Goal: Communication & Community: Answer question/provide support

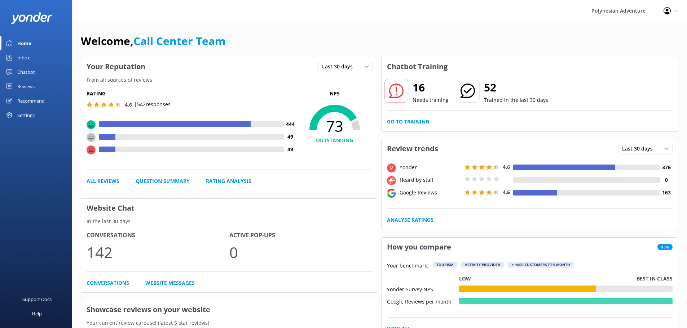
click at [36, 57] on link "Inbox" at bounding box center [36, 57] width 72 height 14
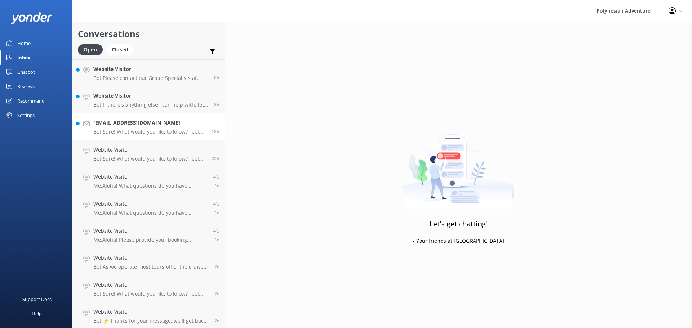
click at [142, 123] on h4 "[EMAIL_ADDRESS][DOMAIN_NAME]" at bounding box center [149, 123] width 113 height 8
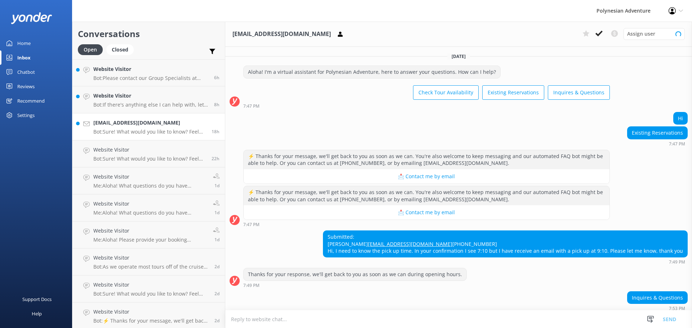
scroll to position [56, 0]
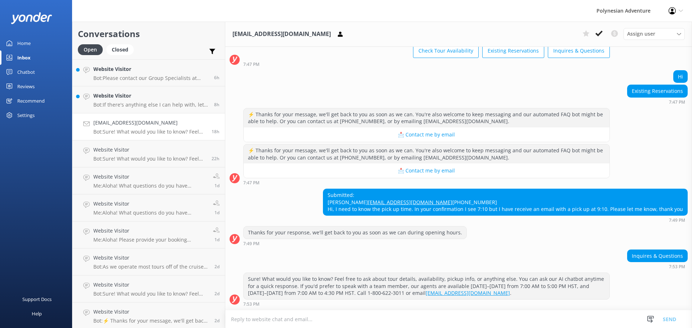
drag, startPoint x: 373, startPoint y: 187, endPoint x: 333, endPoint y: 186, distance: 40.0
click at [333, 189] on div "Submitted: [PERSON_NAME] [EMAIL_ADDRESS][DOMAIN_NAME] [PHONE_NUMBER] Hi, I need…" at bounding box center [505, 202] width 364 height 26
copy div "[PERSON_NAME]"
click at [138, 103] on p "Bot: If there's anything else I can help with, let me know!" at bounding box center [150, 105] width 115 height 6
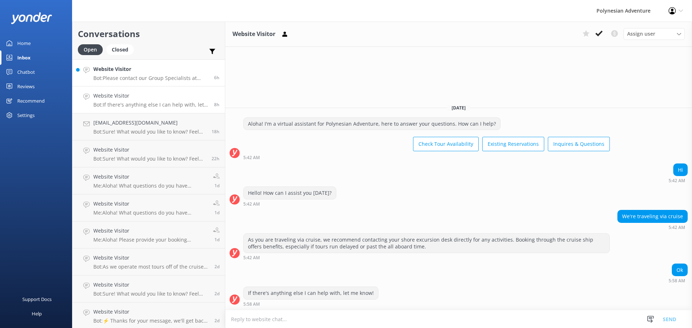
click at [129, 70] on h4 "Website Visitor" at bounding box center [150, 69] width 115 height 8
